Goal: Communication & Community: Answer question/provide support

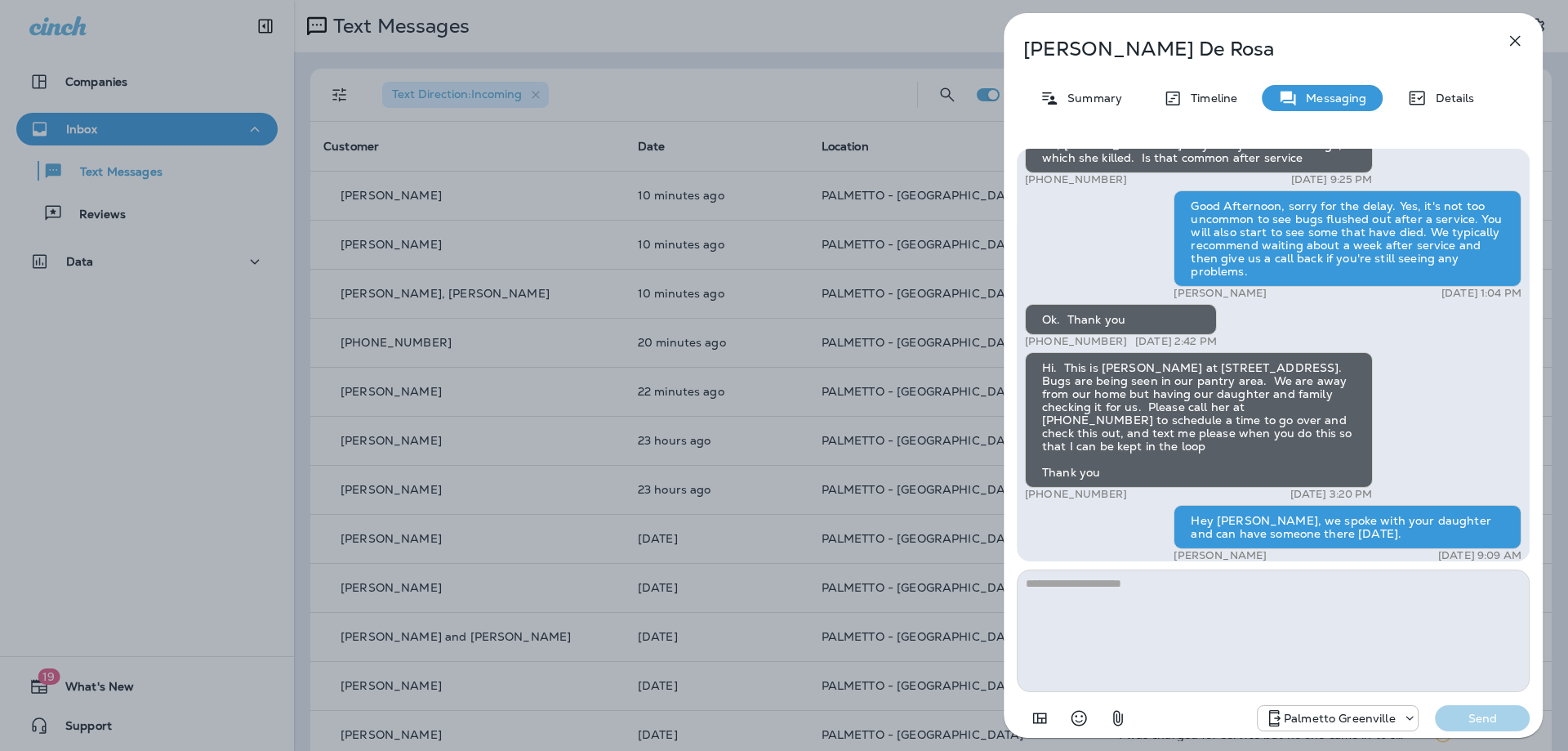
click at [908, 308] on div "[PERSON_NAME] Summary Timeline Messaging Details Hi [PERSON_NAME]. I just signe…" at bounding box center [779, 375] width 1568 height 751
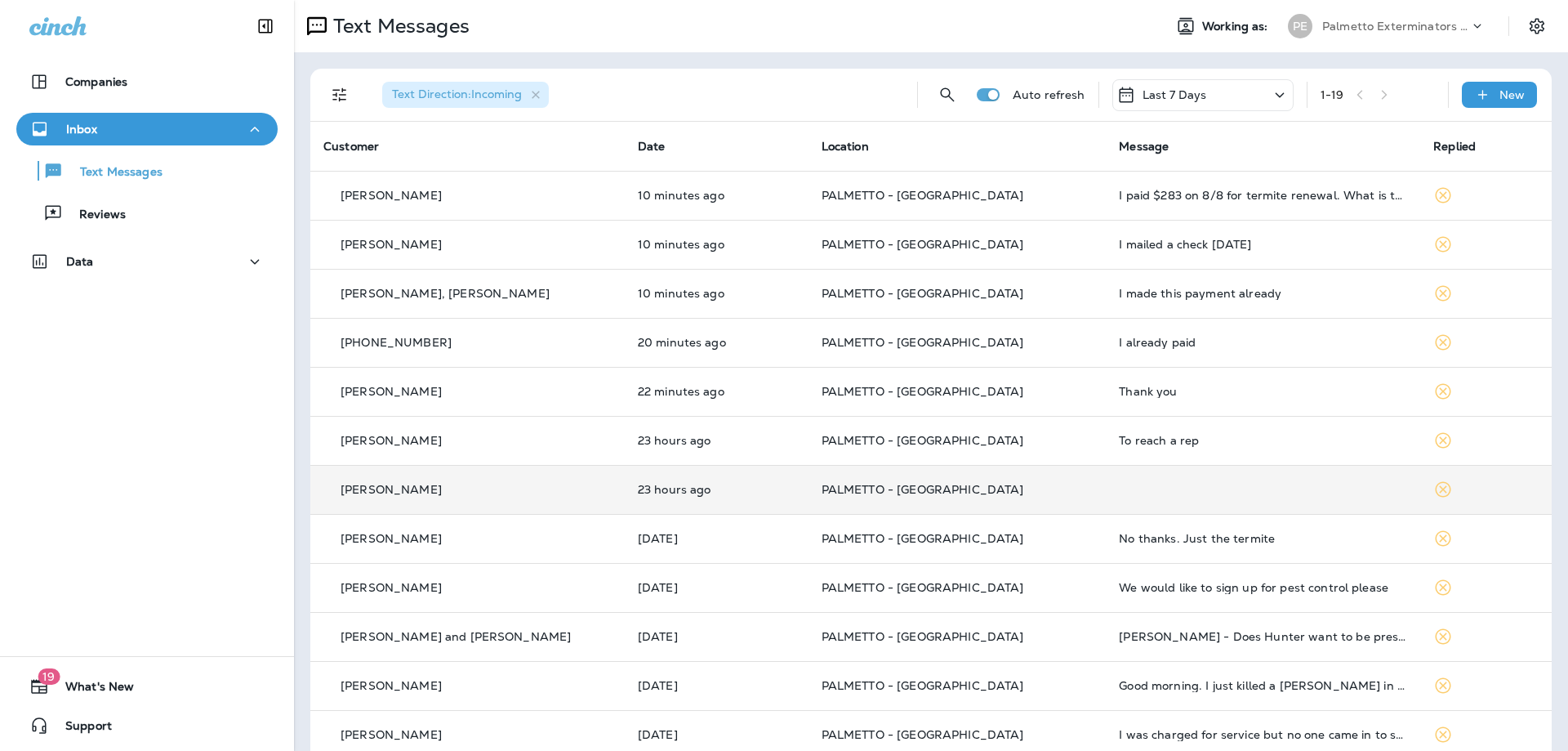
click at [1238, 487] on td at bounding box center [1263, 489] width 314 height 49
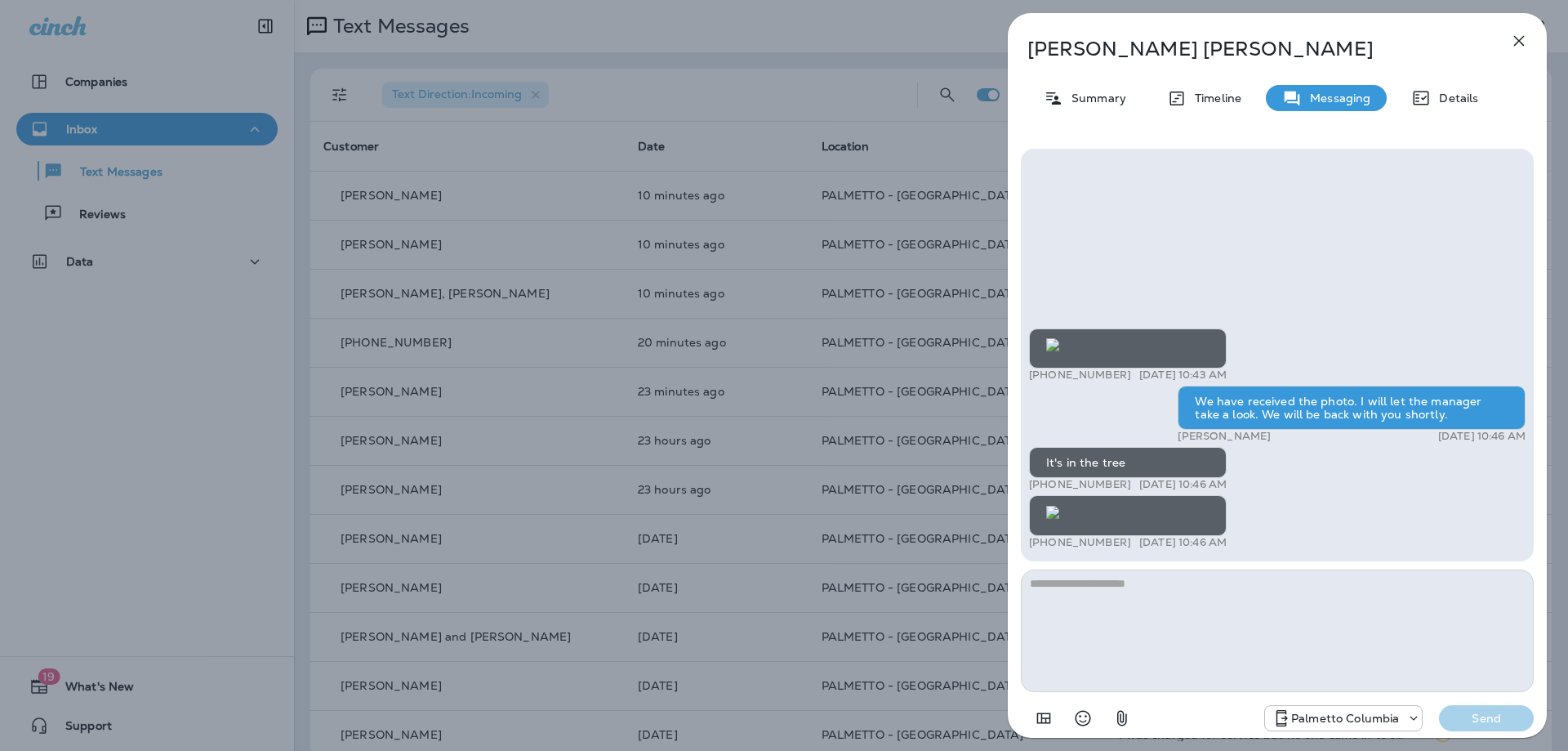
scroll to position [-163, 0]
click at [817, 356] on div "[PERSON_NAME] Summary Timeline Messaging Details +1 (864) 567-6553 [DATE] 10:43…" at bounding box center [784, 375] width 1568 height 751
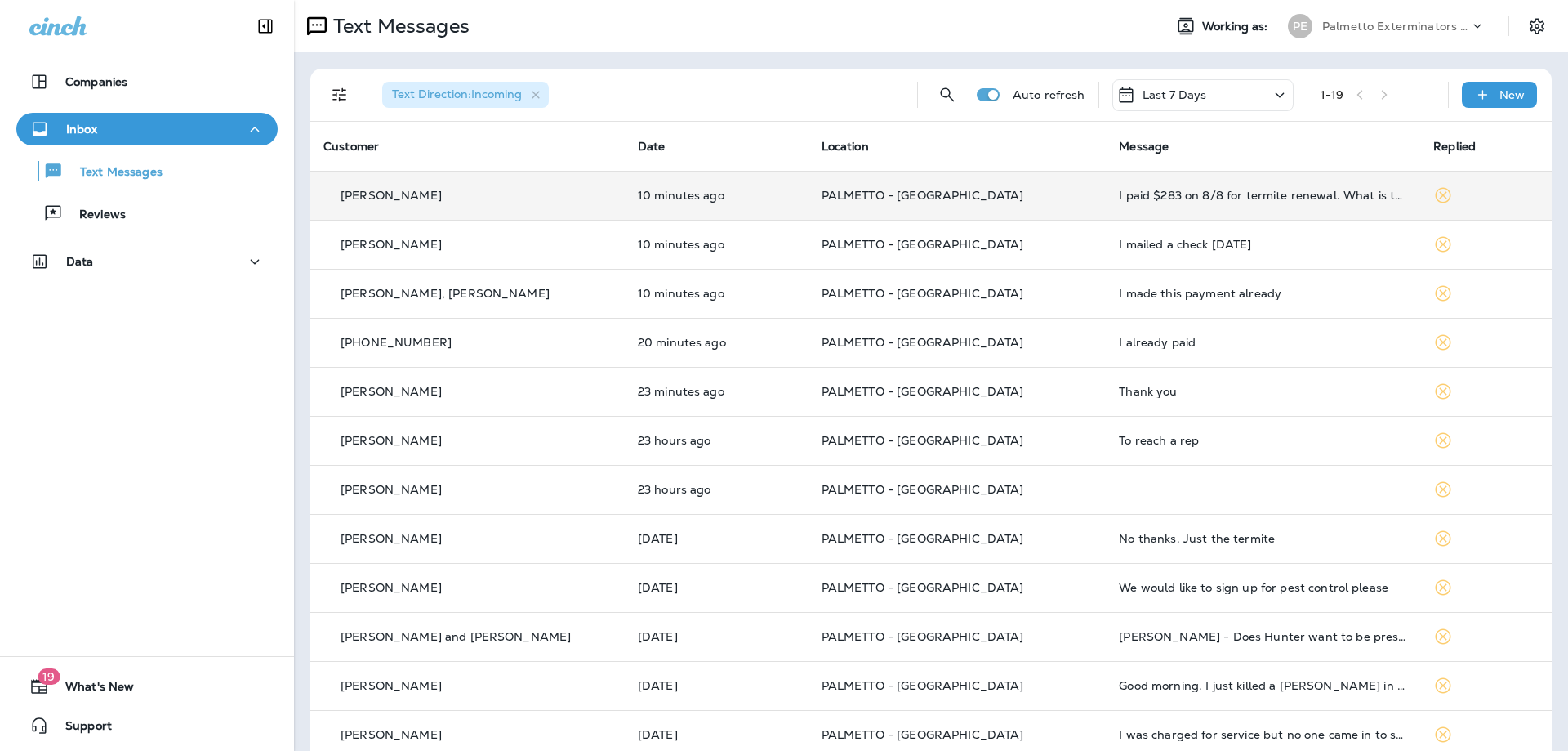
click at [1013, 196] on p "PALMETTO - [GEOGRAPHIC_DATA]" at bounding box center [958, 194] width 272 height 13
